Goal: Navigation & Orientation: Find specific page/section

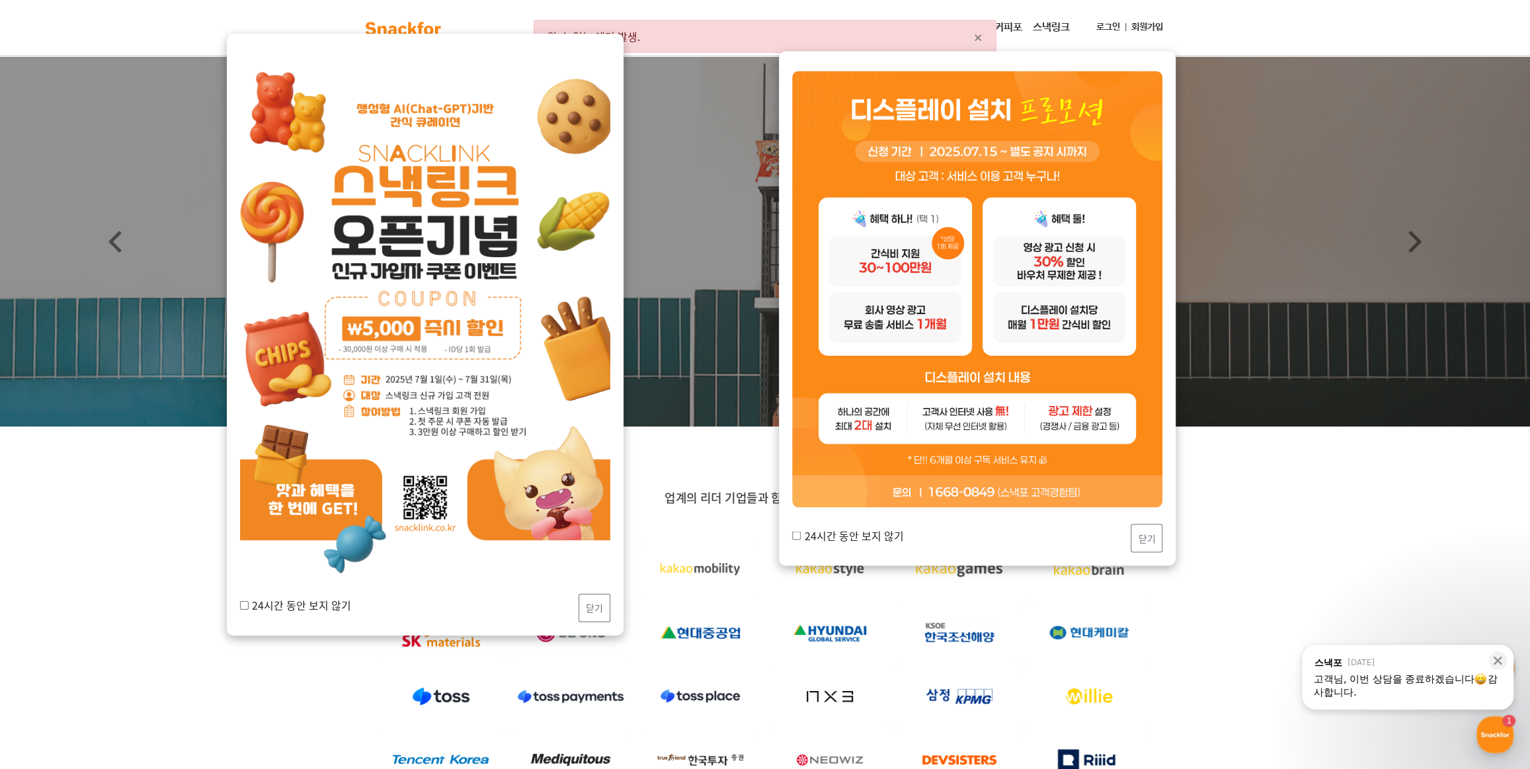
click at [795, 535] on input "24시간 동안 보지 않기" at bounding box center [796, 535] width 9 height 9
checkbox input "true"
click at [1136, 539] on button "닫기" at bounding box center [1146, 538] width 32 height 28
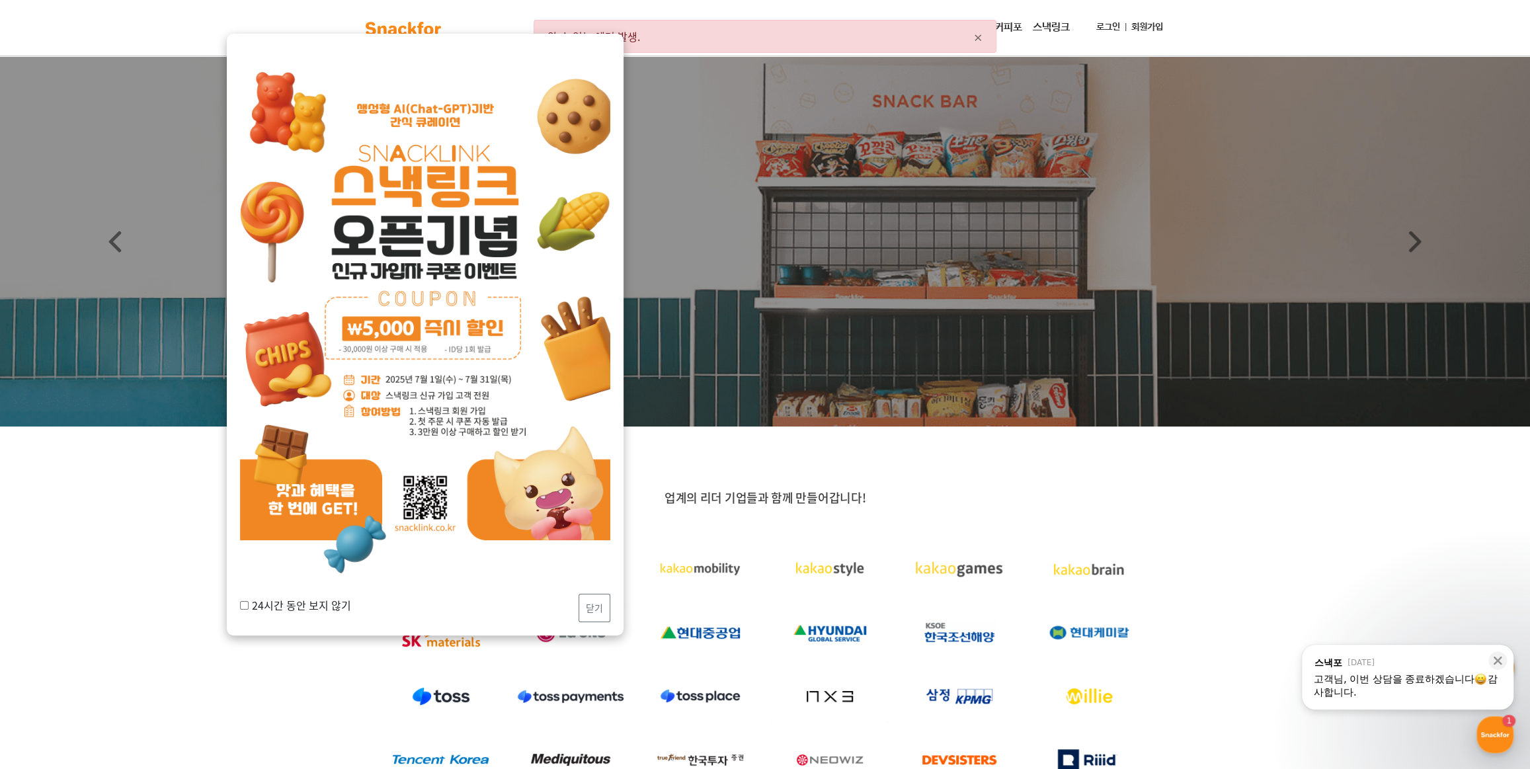
click at [248, 598] on label "24시간 동안 보지 않기" at bounding box center [295, 605] width 111 height 16
click at [248, 601] on input "24시간 동안 보지 않기" at bounding box center [244, 605] width 9 height 9
checkbox input "true"
drag, startPoint x: 606, startPoint y: 602, endPoint x: 596, endPoint y: 602, distance: 9.9
click at [602, 602] on button "닫기" at bounding box center [594, 608] width 32 height 28
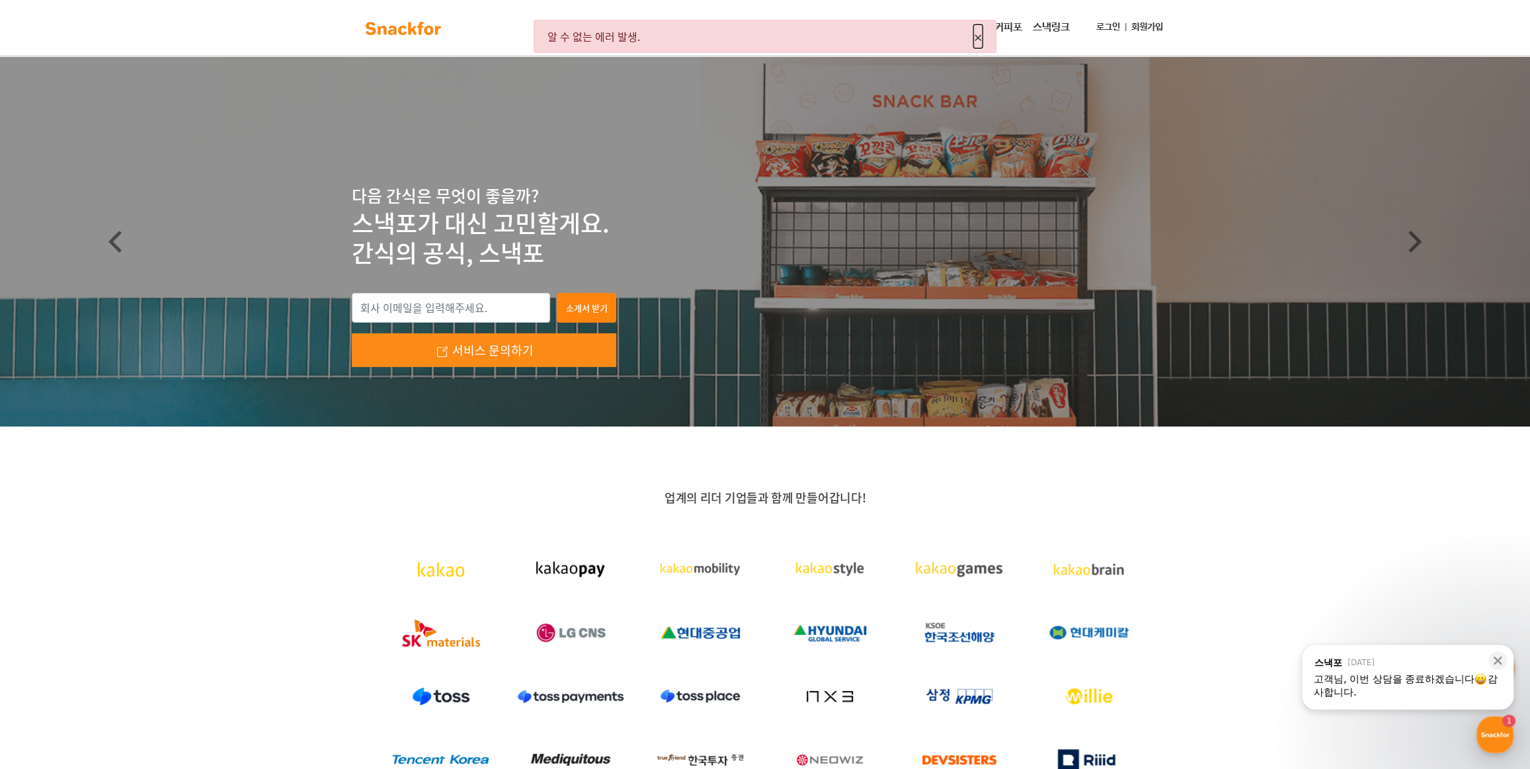
click at [973, 41] on span "×" at bounding box center [977, 36] width 9 height 24
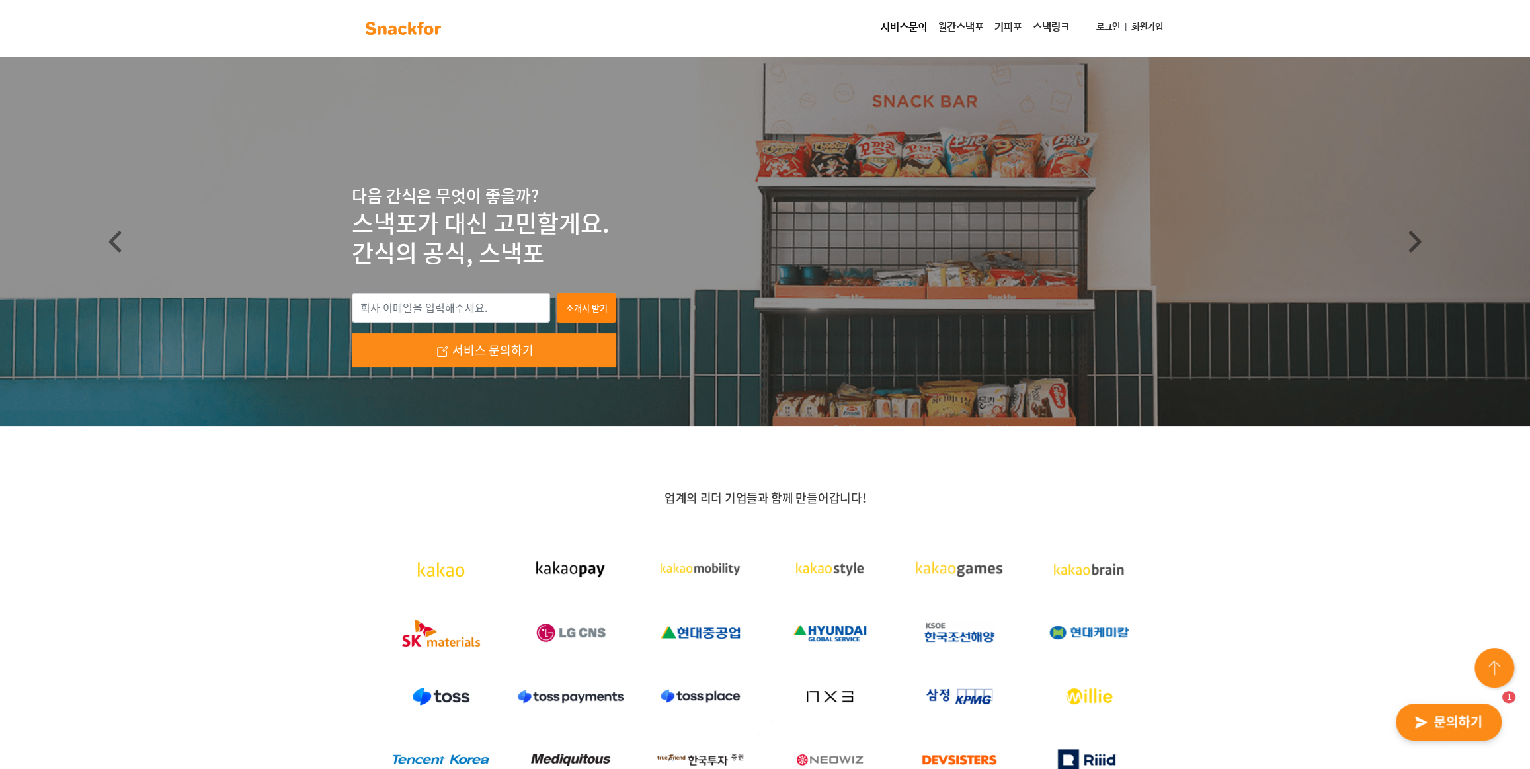
click at [1419, 722] on img "button" at bounding box center [1449, 722] width 130 height 61
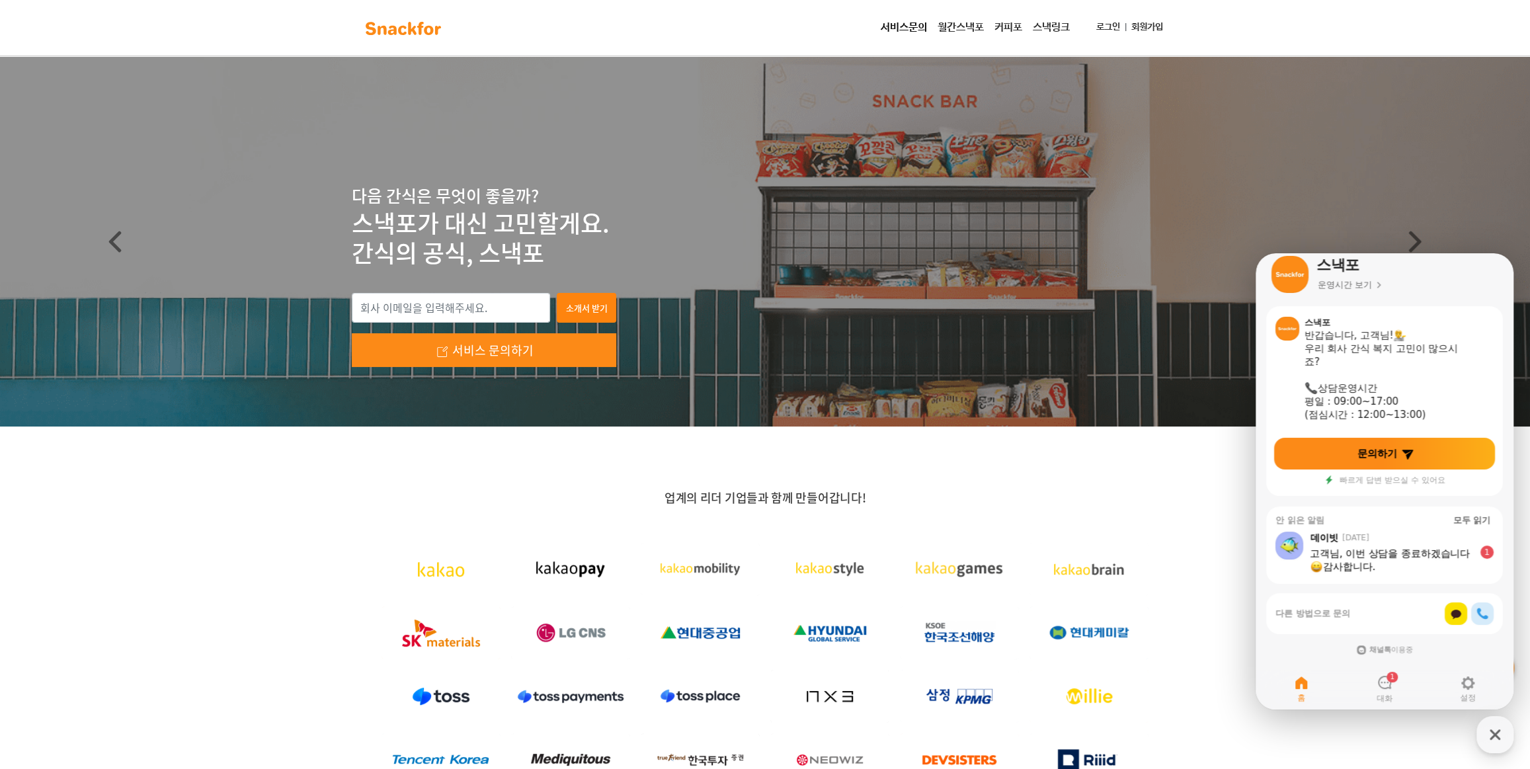
scroll to position [17, 0]
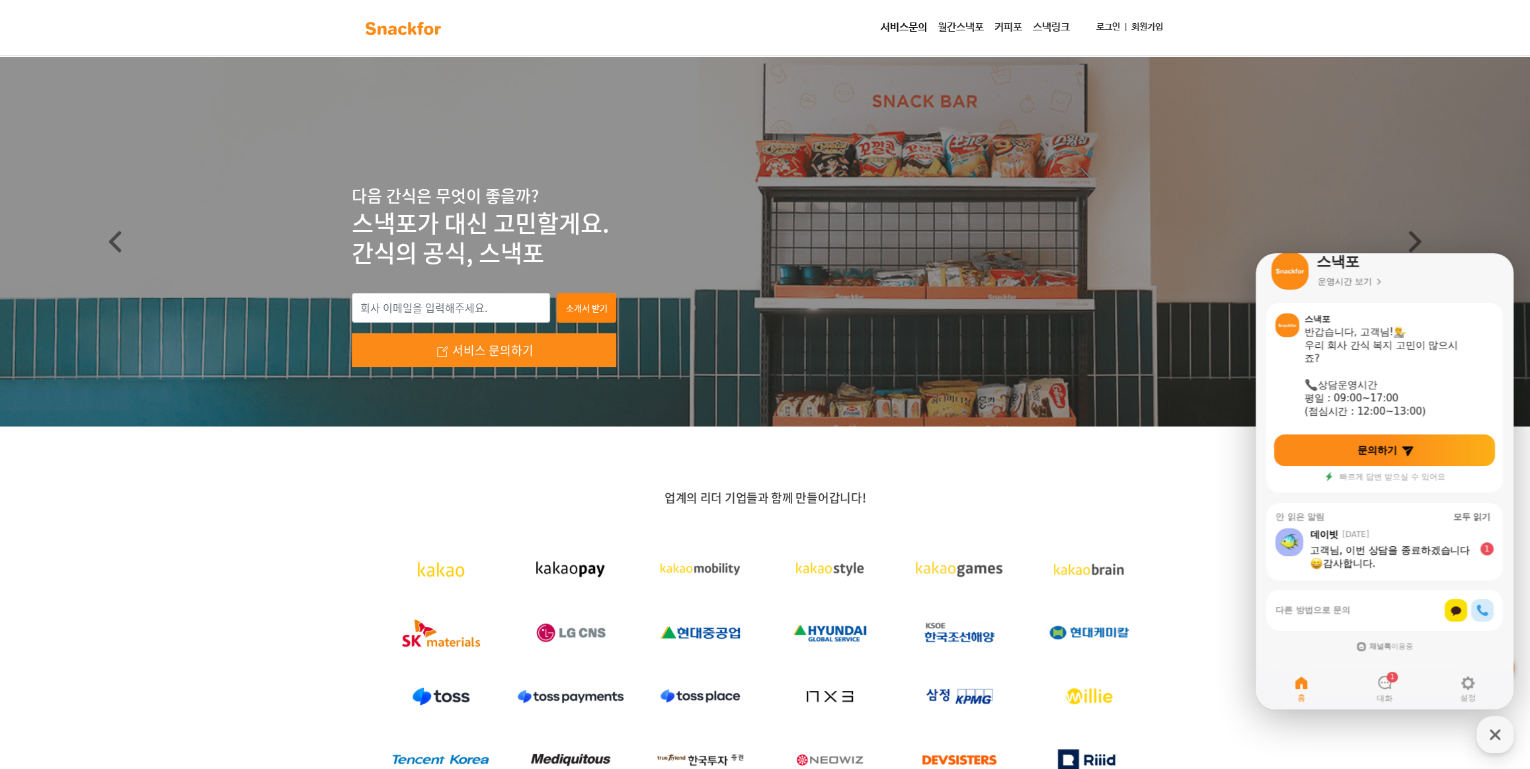
click at [1406, 557] on div "고객님, 이번 상담을 종료하겠습니다 감사합니다." at bounding box center [1392, 556] width 164 height 26
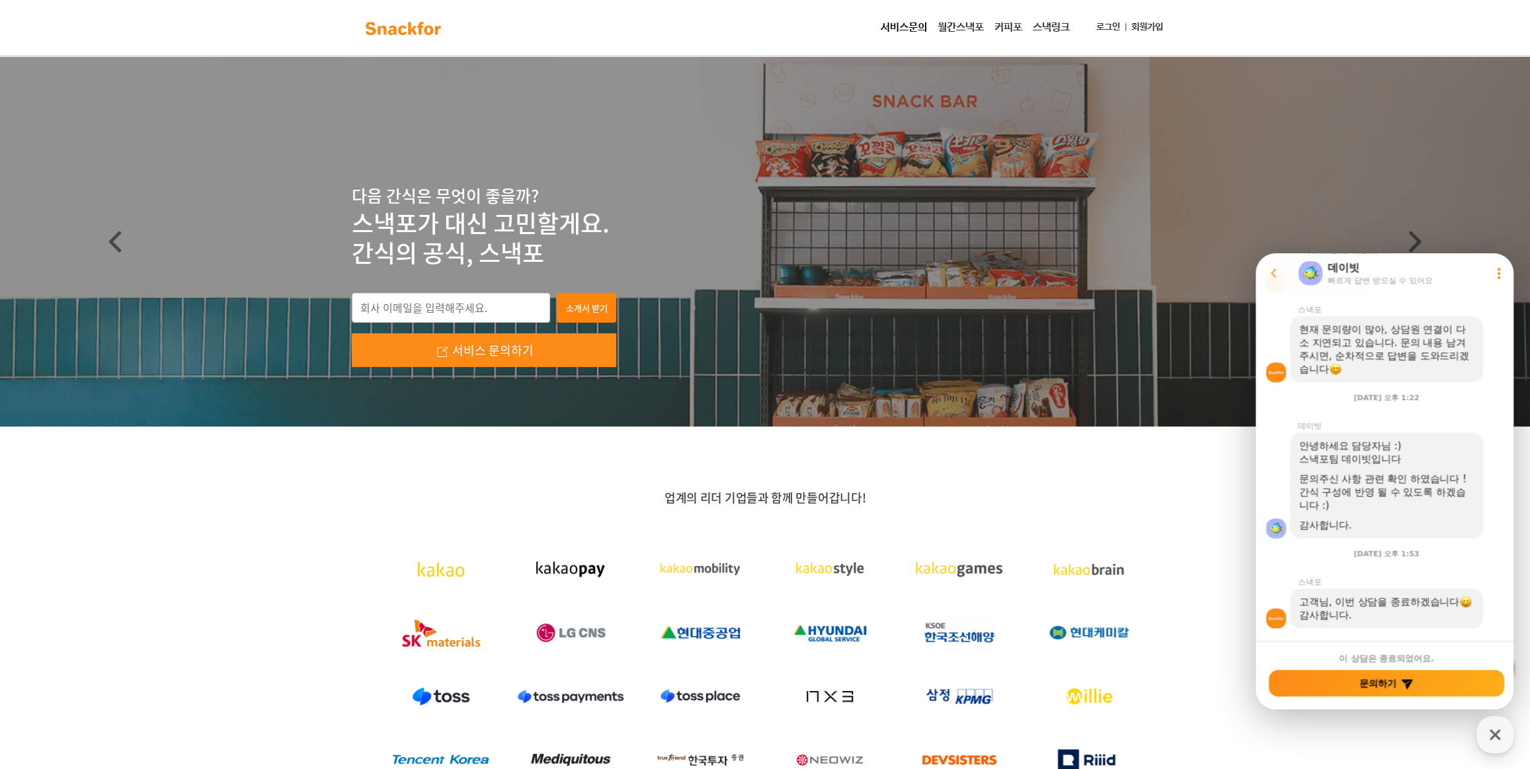
scroll to position [1000, 0]
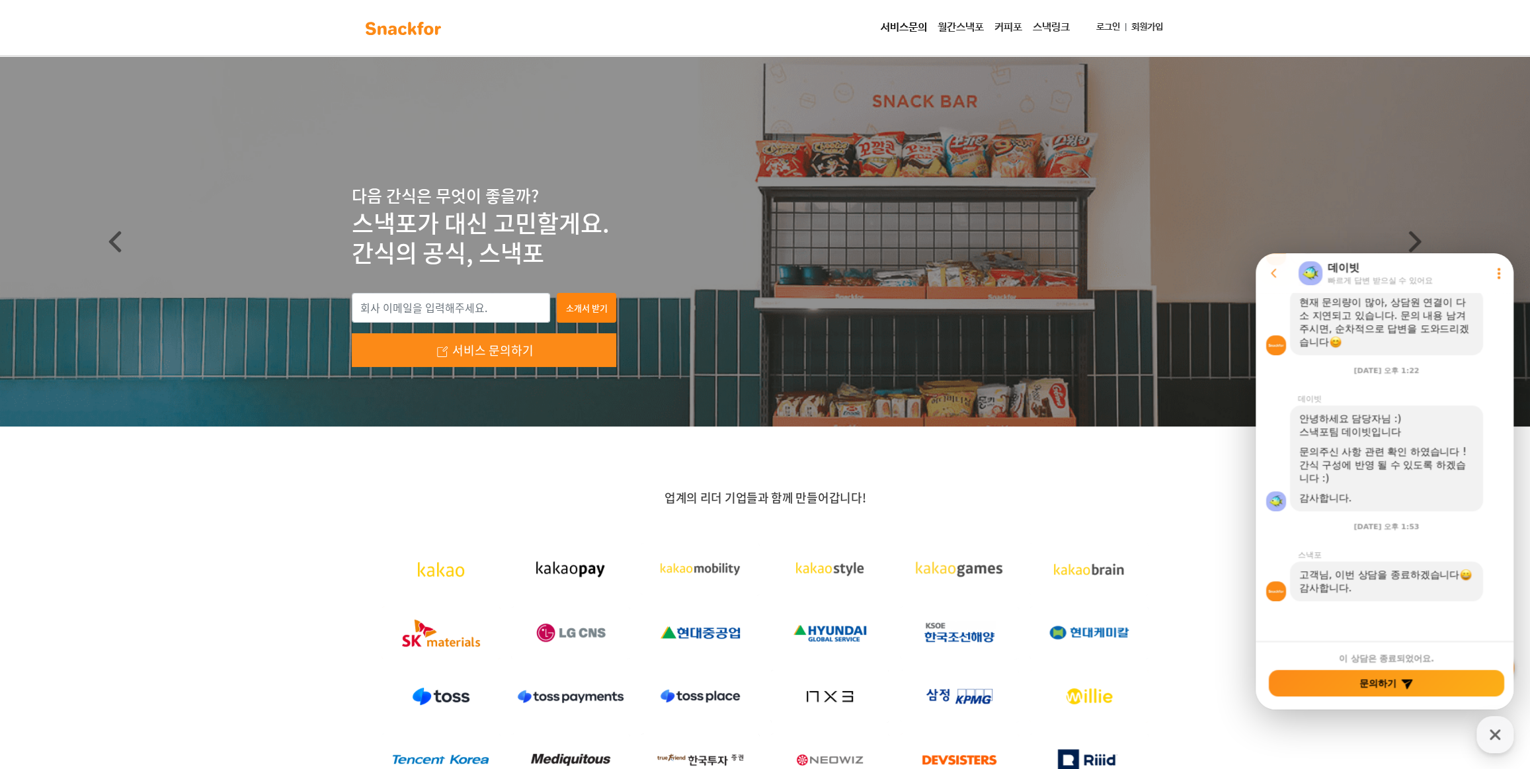
click at [1132, 514] on div "업계의 리더 기업들과 함께 만들어갑니다!" at bounding box center [765, 640] width 826 height 301
click at [1265, 266] on button "Go to previous page" at bounding box center [1279, 273] width 35 height 26
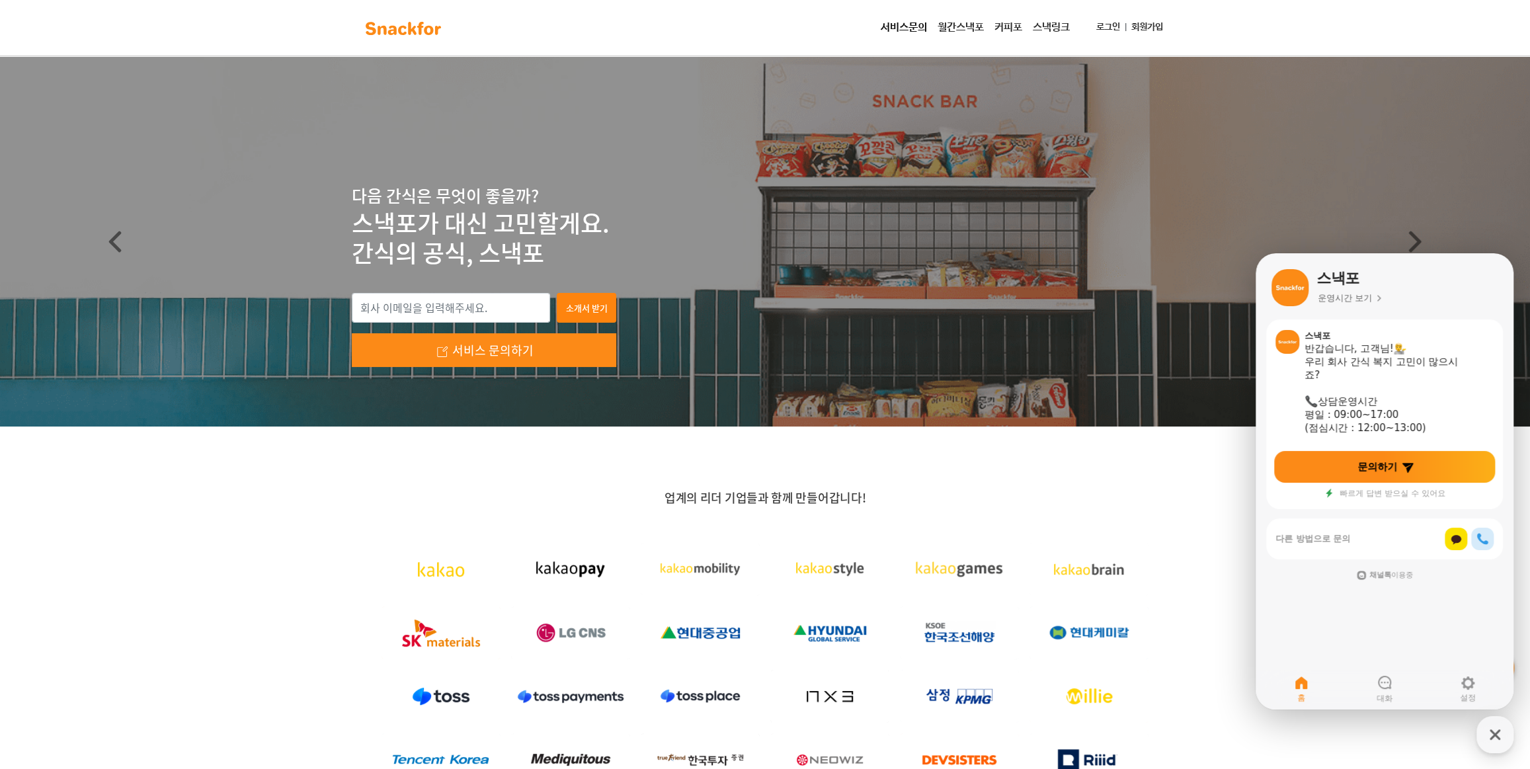
click at [1014, 278] on div "소개서 받기 서비스 문의하기" at bounding box center [765, 351] width 1530 height 180
click at [400, 30] on img at bounding box center [403, 28] width 83 height 21
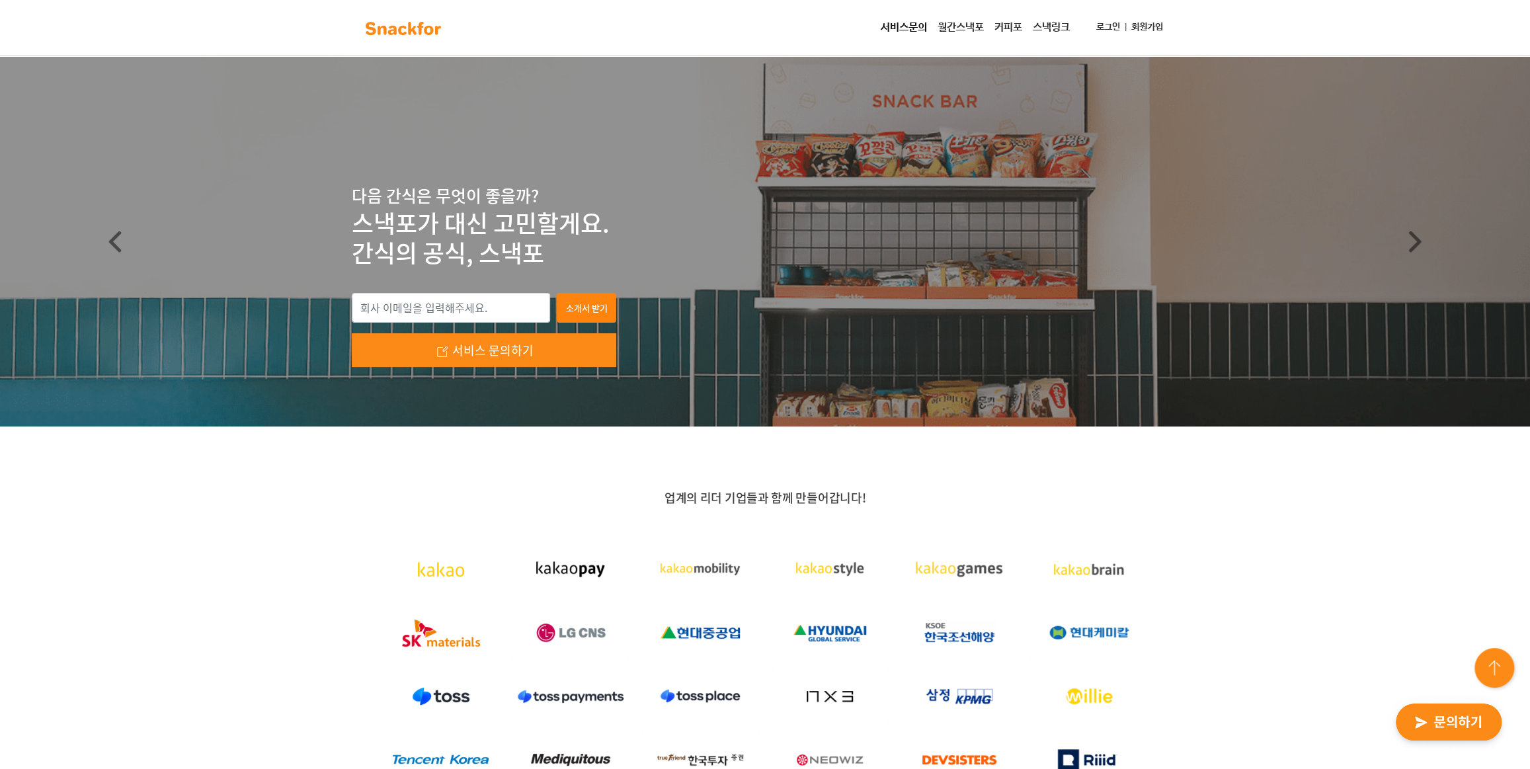
click at [1054, 19] on link "스낵링크" at bounding box center [1051, 28] width 48 height 26
drag, startPoint x: 874, startPoint y: 501, endPoint x: 658, endPoint y: 502, distance: 216.2
click at [658, 502] on p "업계의 리더 기업들과 함께 만들어갑니다!" at bounding box center [765, 498] width 826 height 16
click at [658, 501] on p "업계의 리더 기업들과 함께 만들어갑니다!" at bounding box center [765, 498] width 826 height 16
click at [393, 33] on img at bounding box center [403, 28] width 83 height 21
